Goal: Communication & Community: Answer question/provide support

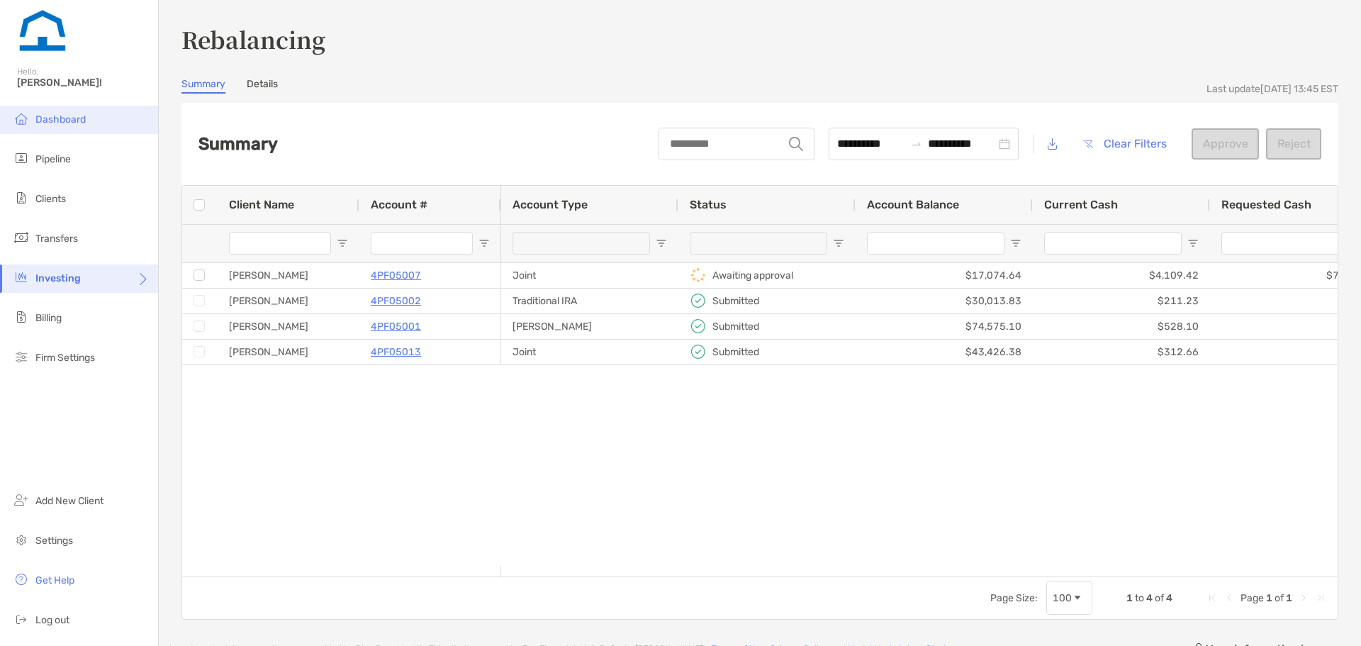
click at [104, 123] on li "Dashboard" at bounding box center [79, 120] width 158 height 28
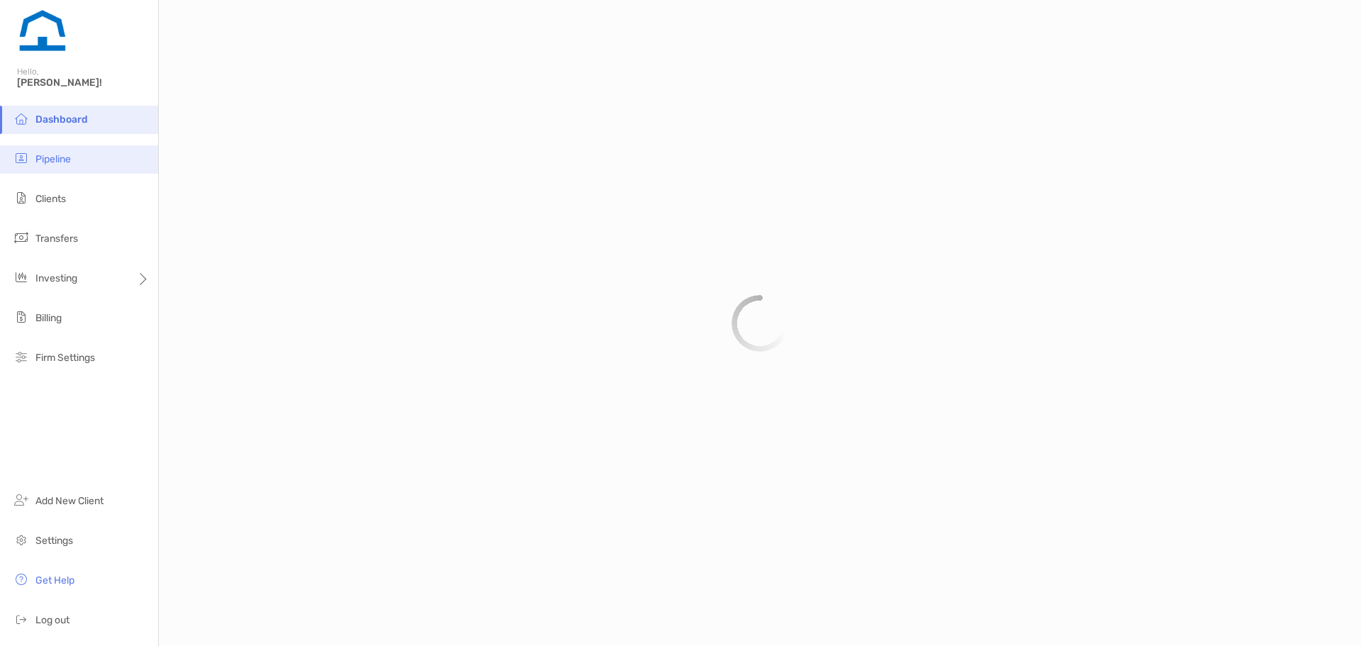
click at [90, 156] on li "Pipeline" at bounding box center [79, 159] width 158 height 28
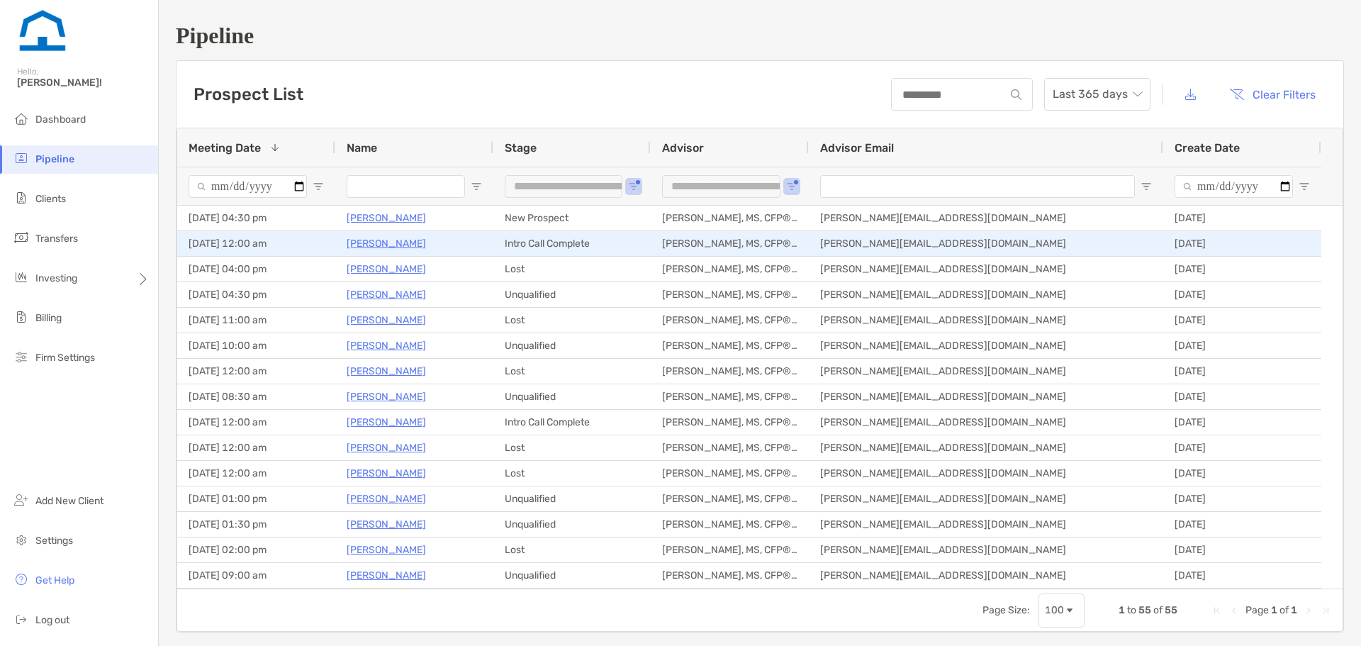
click at [388, 247] on p "[PERSON_NAME]" at bounding box center [386, 244] width 79 height 18
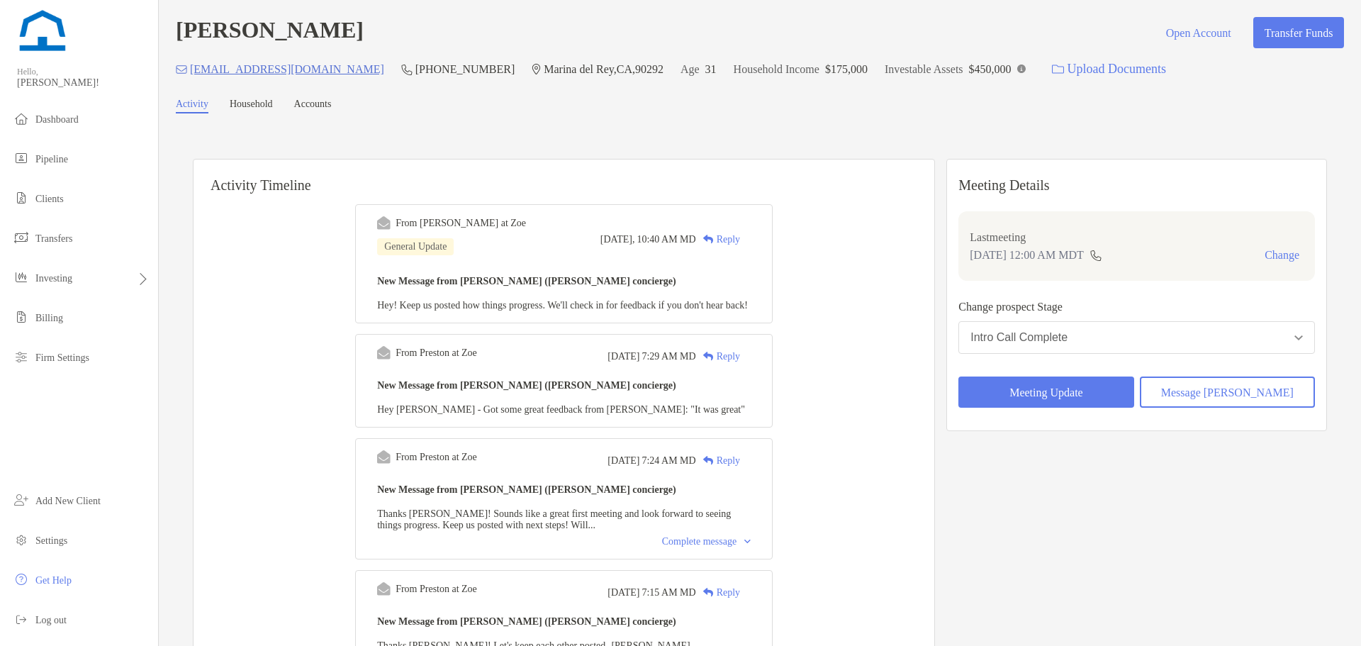
click at [727, 237] on div "Reply" at bounding box center [718, 239] width 44 height 15
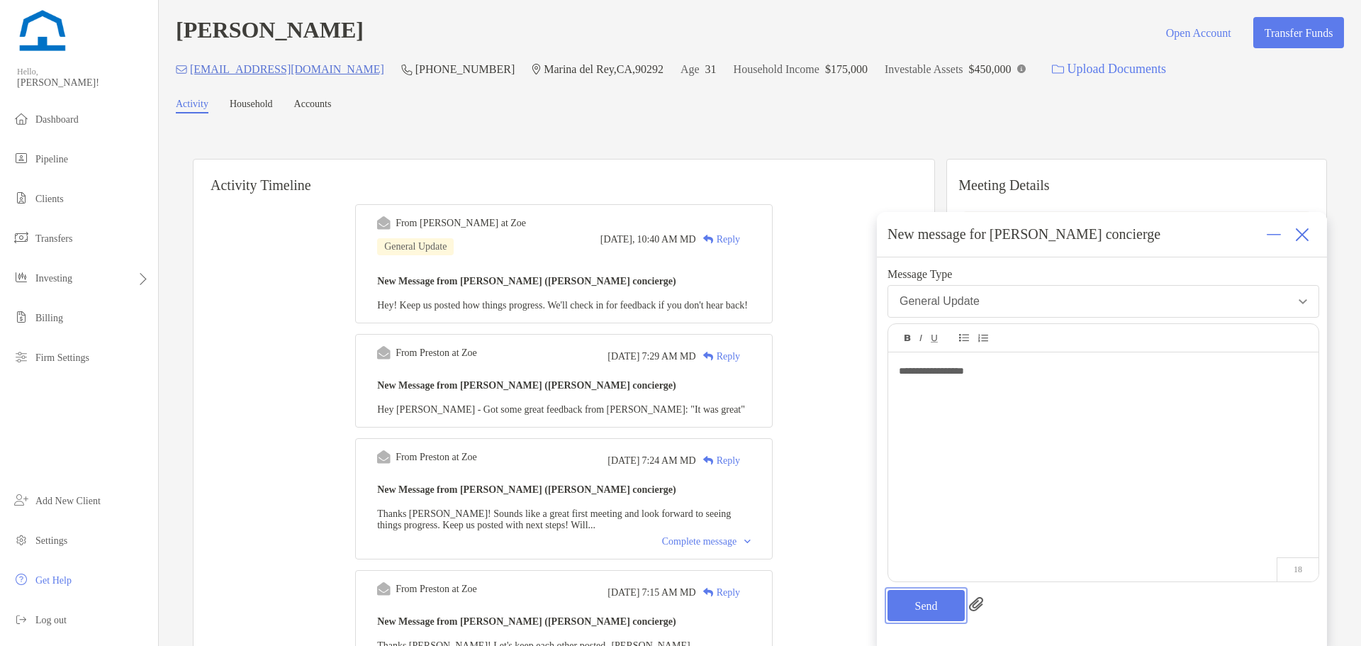
click at [897, 599] on button "Send" at bounding box center [926, 605] width 77 height 31
